Goal: Check status: Check status

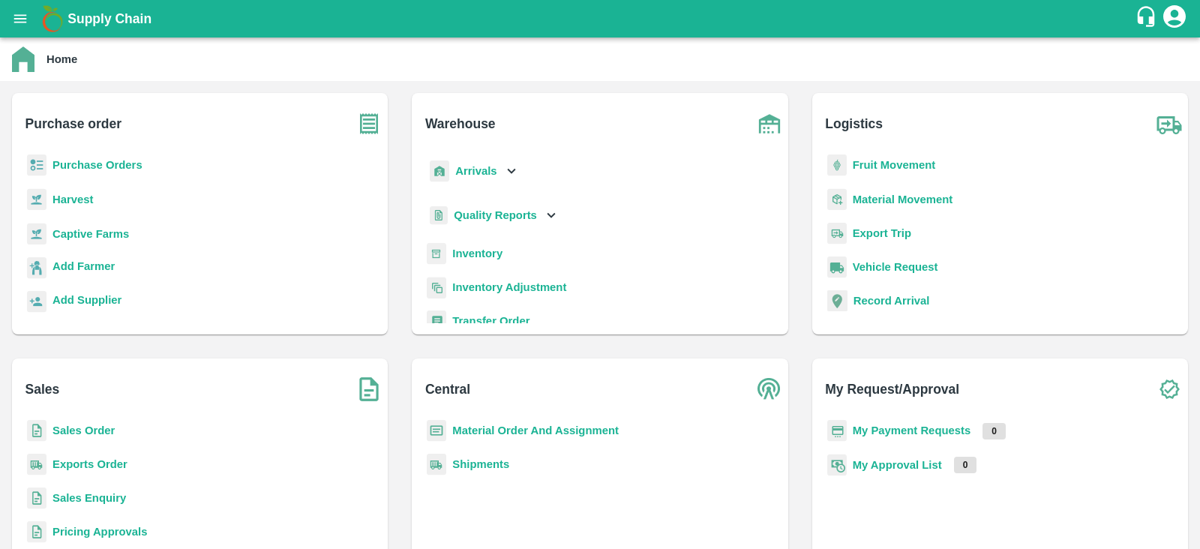
click at [116, 157] on p "Purchase Orders" at bounding box center [97, 165] width 90 height 16
click at [103, 169] on b "Purchase Orders" at bounding box center [97, 165] width 90 height 12
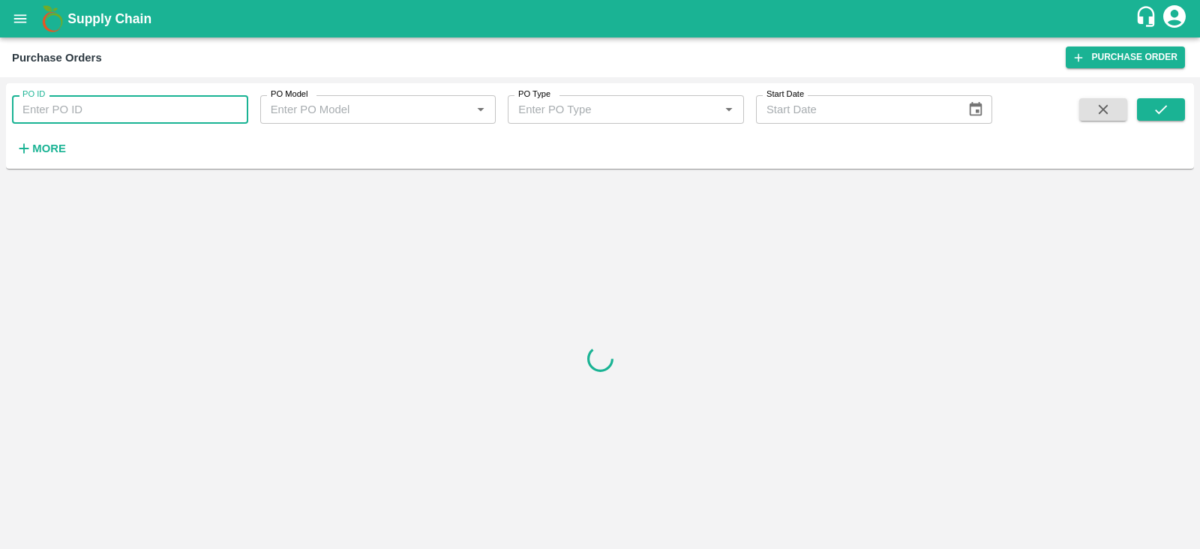
click at [184, 107] on input "PO ID" at bounding box center [130, 109] width 236 height 28
paste input "179970"
type input "179970"
click at [1164, 106] on icon "submit" at bounding box center [1161, 109] width 12 height 9
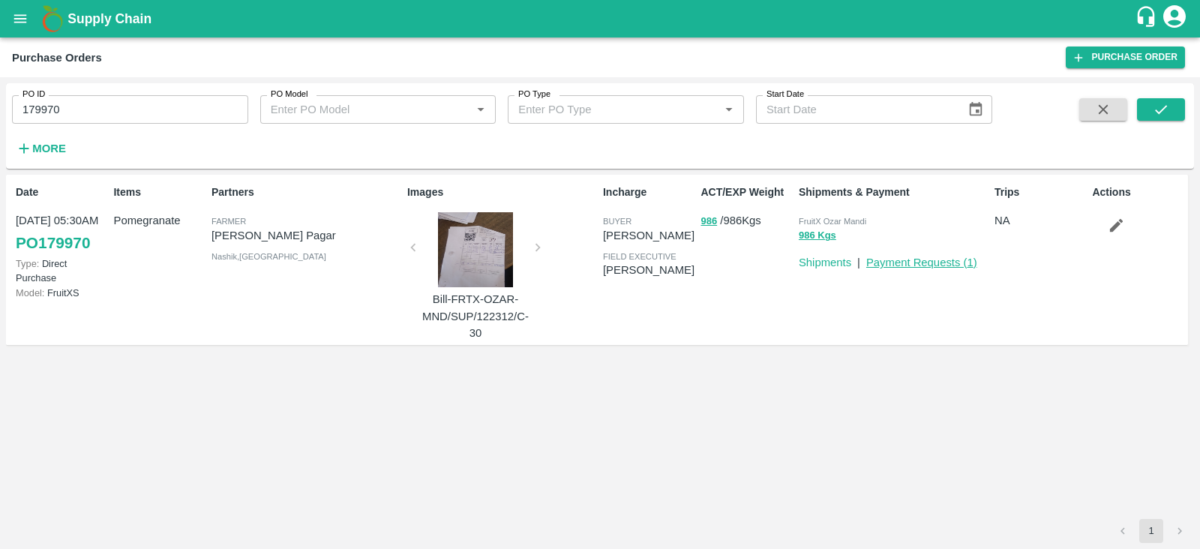
click at [919, 267] on link "Payment Requests ( 1 )" at bounding box center [921, 262] width 111 height 12
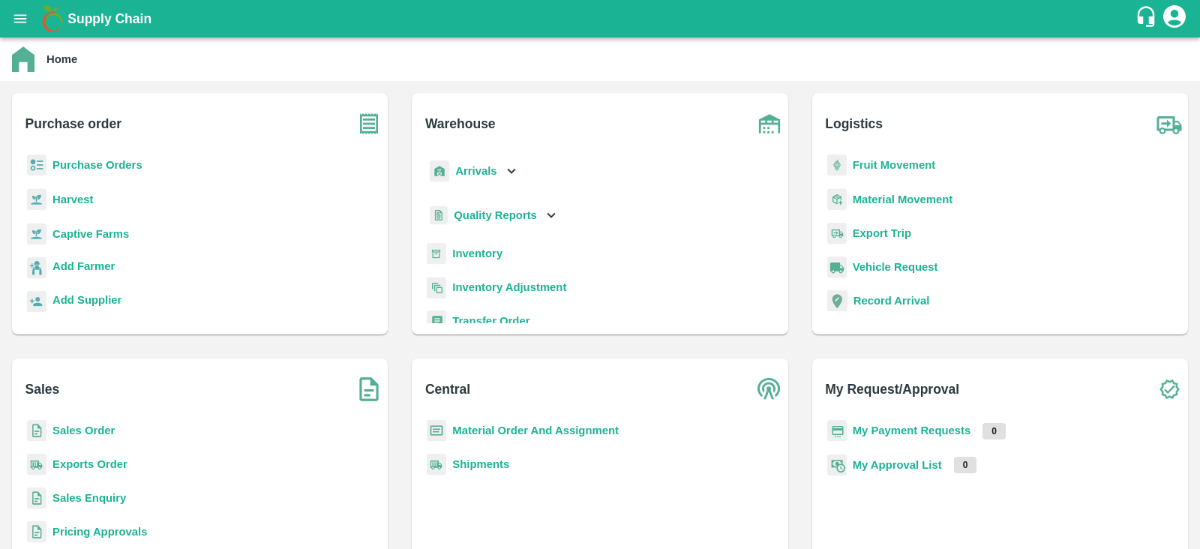
click at [112, 159] on b "Purchase Orders" at bounding box center [97, 165] width 90 height 12
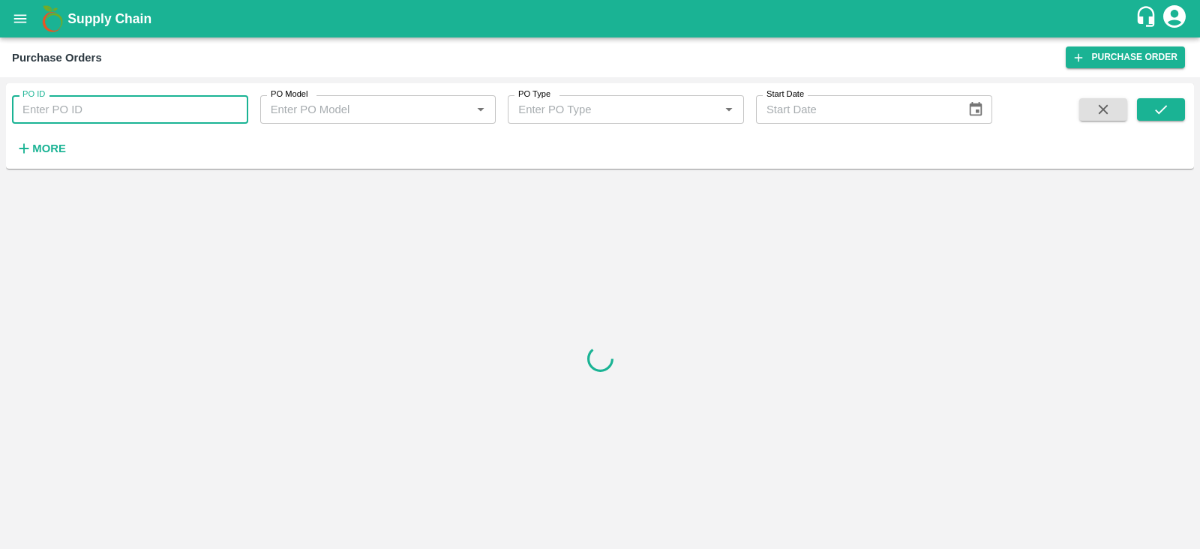
click at [112, 109] on input "PO ID" at bounding box center [130, 109] width 236 height 28
paste input "110491"
type input "110491"
click at [1138, 109] on button "submit" at bounding box center [1161, 109] width 48 height 22
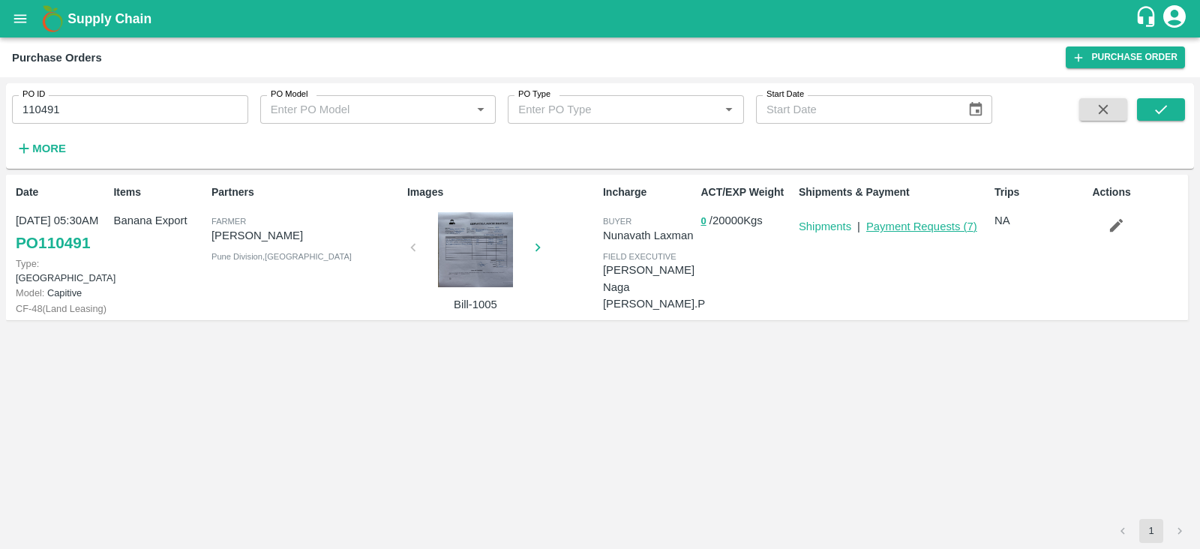
click at [955, 225] on link "Payment Requests ( 7 )" at bounding box center [921, 226] width 111 height 12
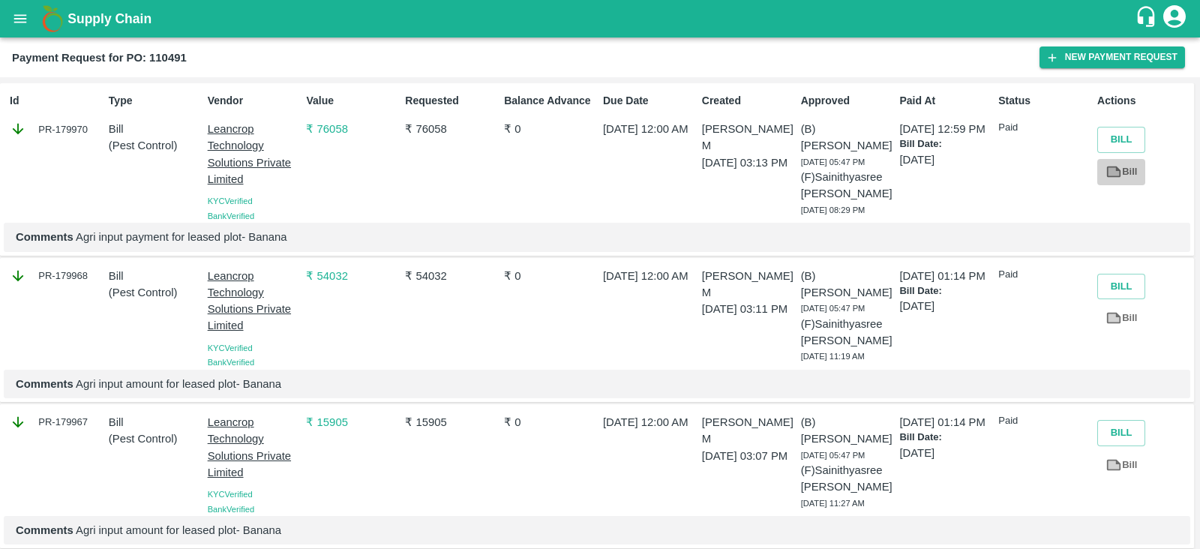
click at [1111, 175] on icon at bounding box center [1113, 171] width 11 height 8
